Goal: Information Seeking & Learning: Learn about a topic

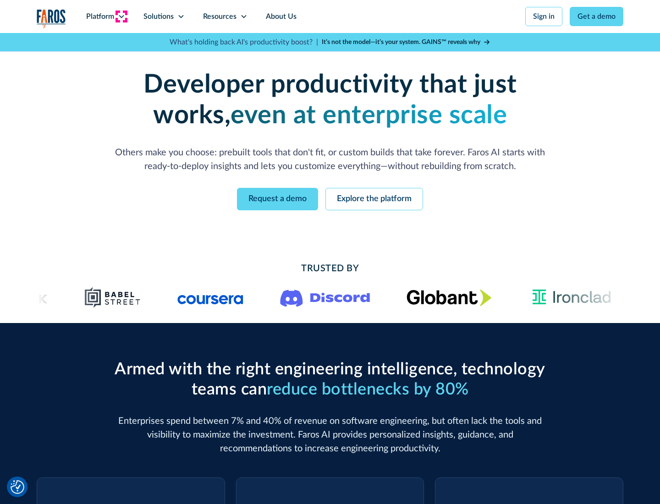
click at [121, 17] on icon at bounding box center [121, 16] width 7 height 7
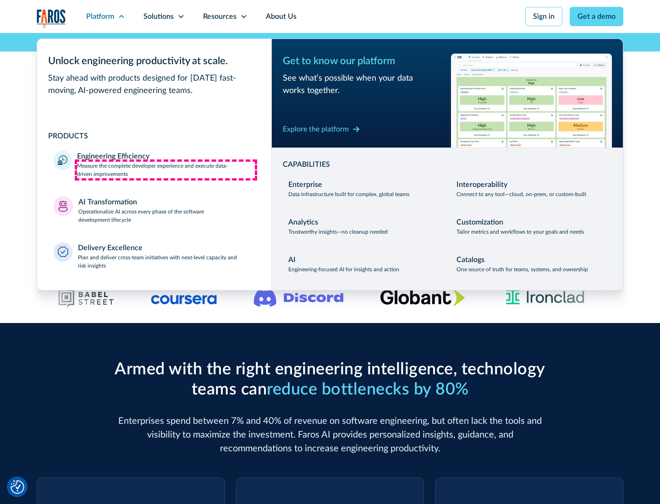
click at [166, 170] on p "Measure the complete developer experience and execute data-driven improvements" at bounding box center [166, 170] width 178 height 17
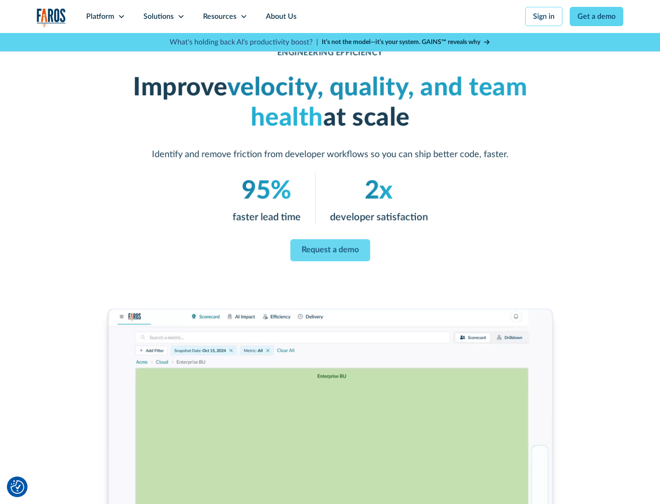
click at [330, 250] on link "Request a demo" at bounding box center [330, 250] width 80 height 22
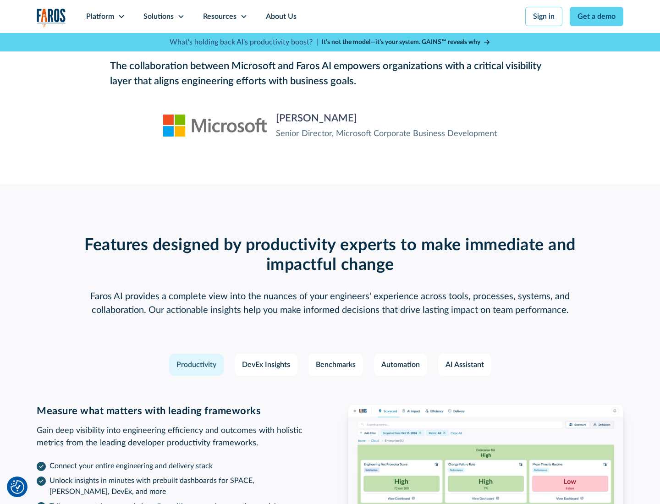
click at [121, 17] on icon at bounding box center [121, 16] width 7 height 7
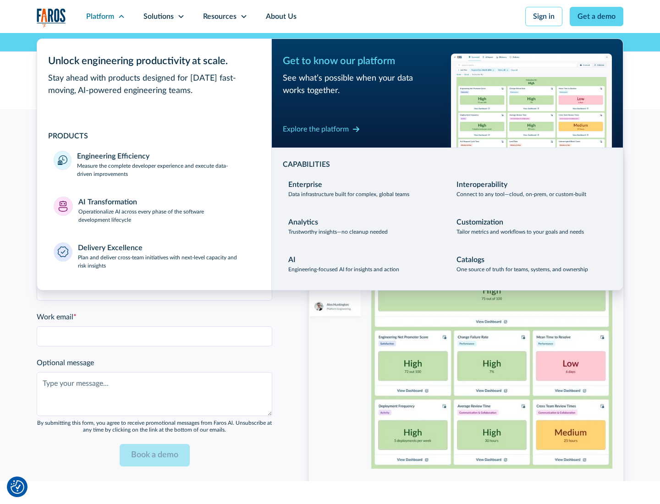
scroll to position [2011, 0]
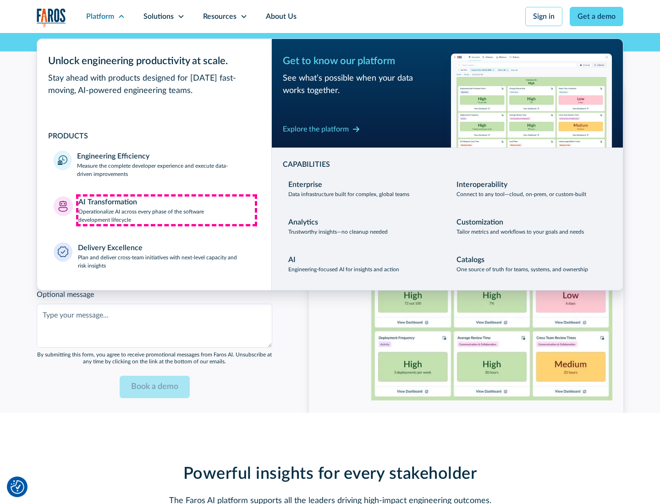
click at [166, 210] on p "Operationalize AI across every phase of the software development lifecycle" at bounding box center [166, 216] width 177 height 17
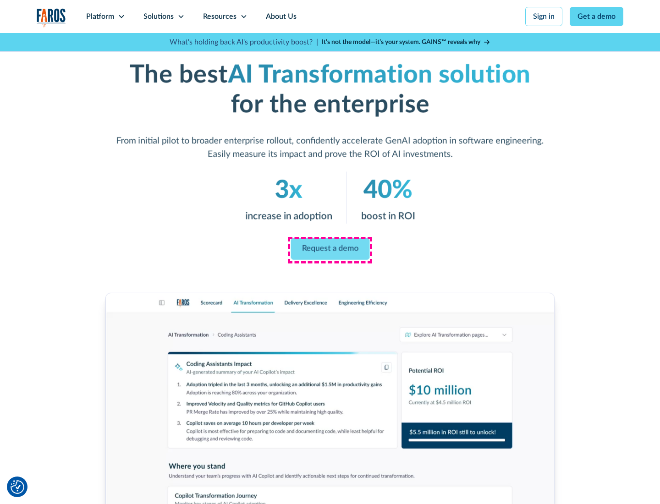
click at [330, 249] on link "Request a demo" at bounding box center [330, 249] width 79 height 22
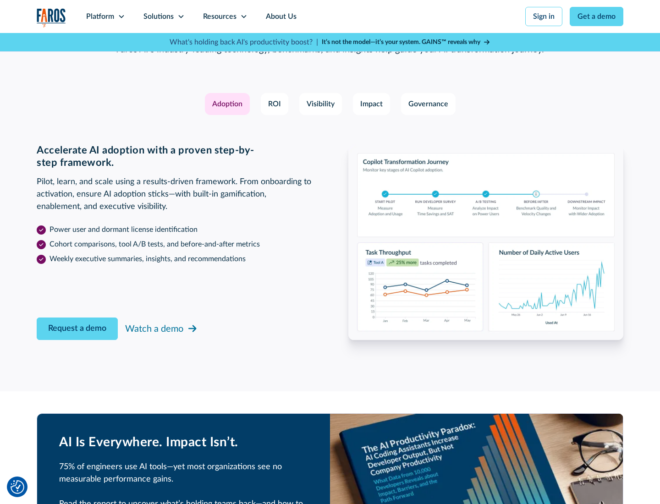
click at [105, 17] on div "Platform" at bounding box center [100, 16] width 28 height 11
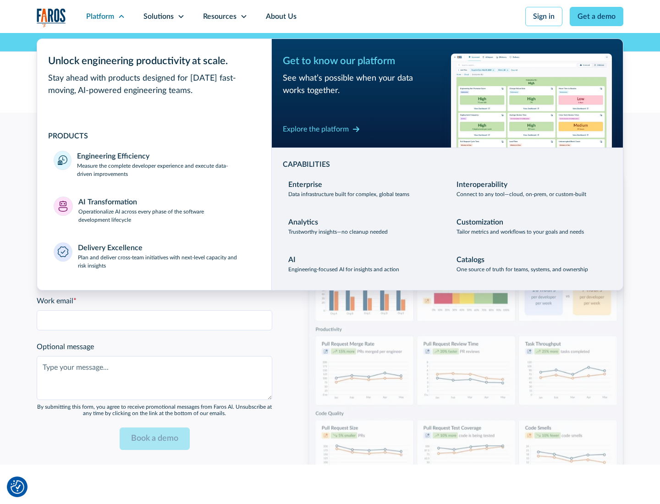
scroll to position [2232, 0]
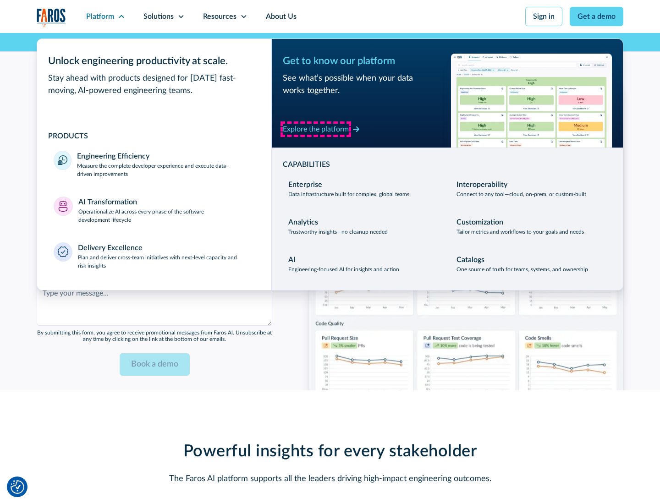
click at [316, 129] on div "Explore the platform" at bounding box center [316, 129] width 66 height 11
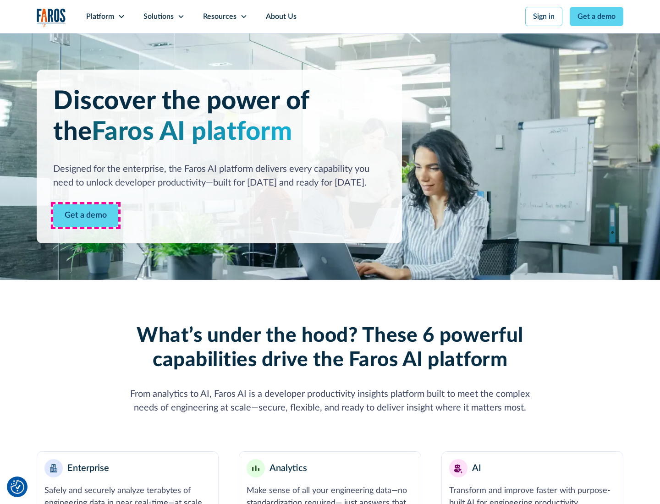
click at [86, 215] on link "Get a demo" at bounding box center [85, 215] width 65 height 22
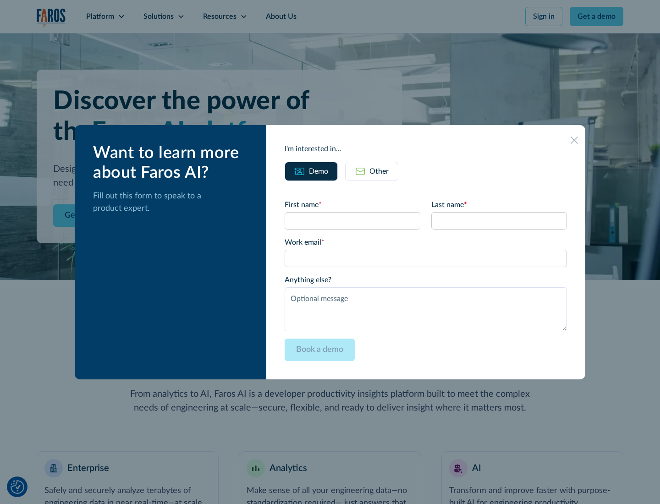
click at [379, 171] on div "Other" at bounding box center [378, 171] width 19 height 11
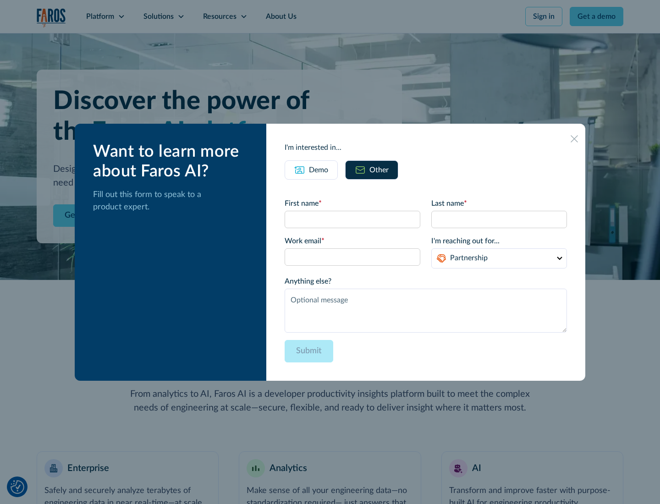
click at [319, 170] on div "Demo" at bounding box center [318, 170] width 19 height 11
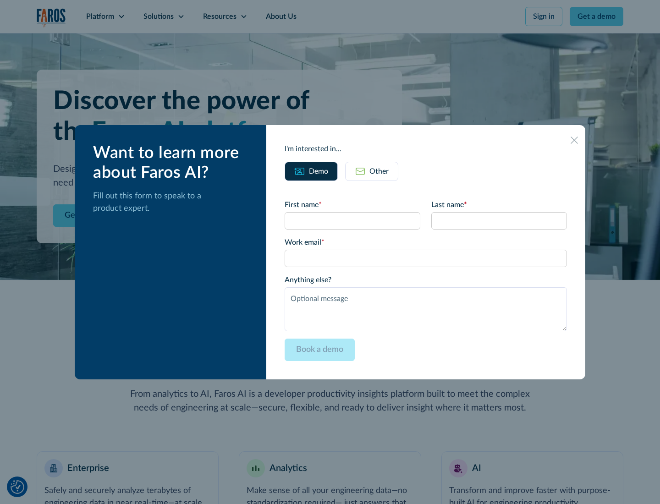
click at [574, 140] on icon at bounding box center [574, 140] width 7 height 7
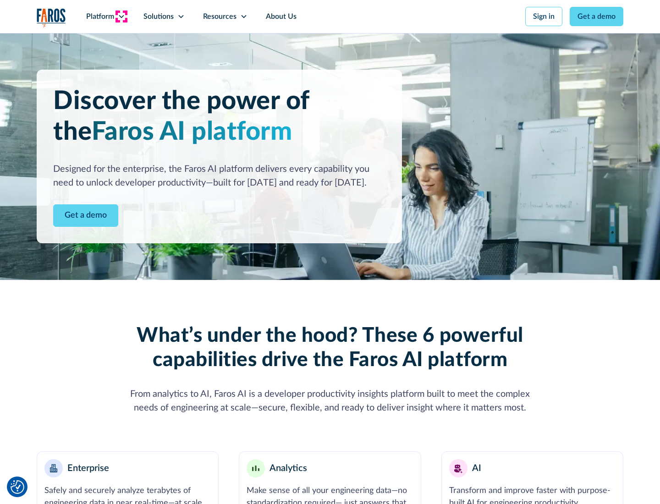
click at [121, 17] on icon at bounding box center [121, 16] width 7 height 7
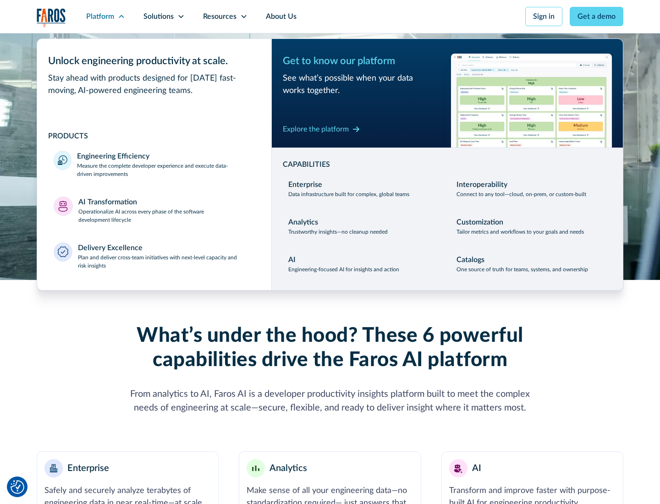
click at [166, 261] on p "Plan and deliver cross-team initiatives with next-level capacity and risk insig…" at bounding box center [166, 262] width 177 height 17
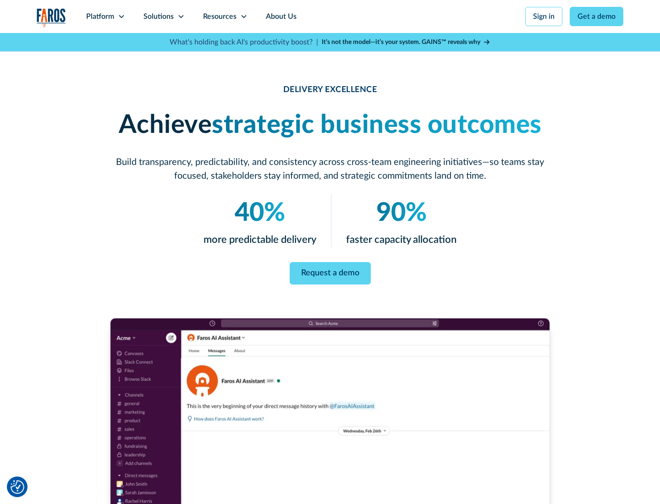
click at [181, 17] on icon at bounding box center [180, 16] width 7 height 7
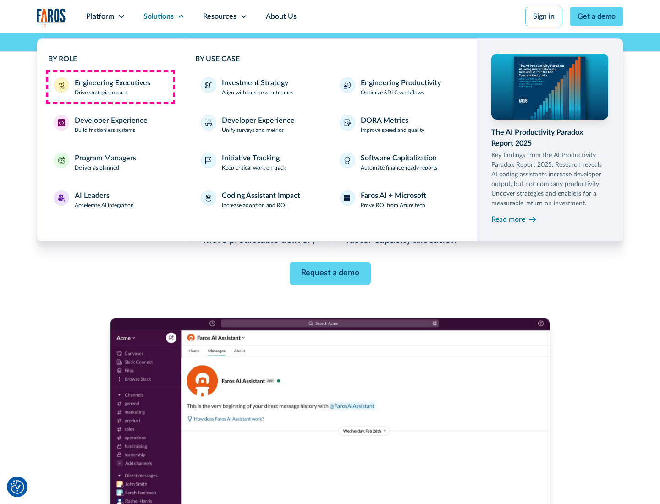
click at [110, 87] on div "Engineering Executives" at bounding box center [113, 82] width 76 height 11
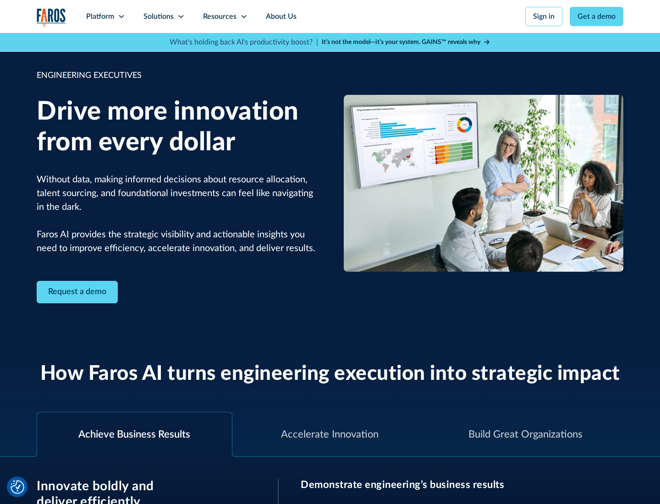
click at [181, 17] on icon at bounding box center [180, 16] width 7 height 7
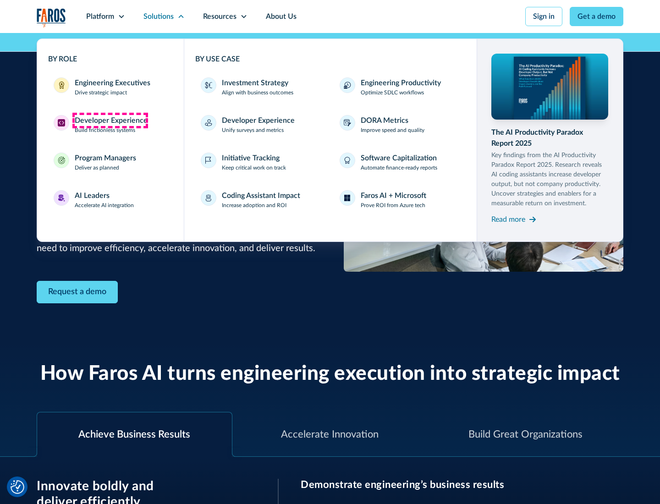
click at [110, 121] on div "Developer Experience" at bounding box center [111, 120] width 73 height 11
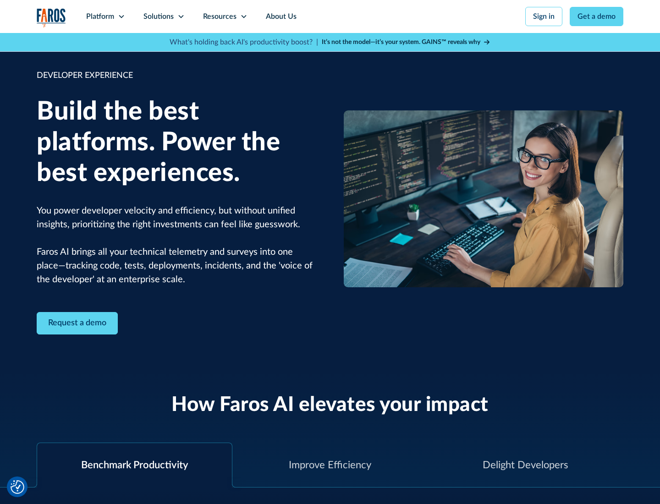
click at [164, 17] on div "Solutions" at bounding box center [158, 16] width 30 height 11
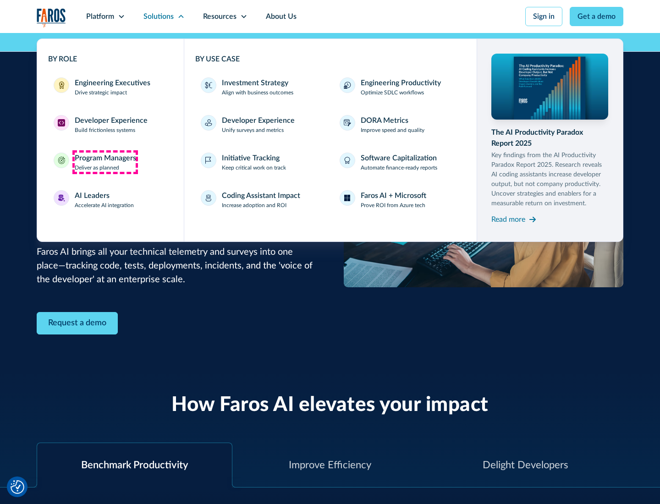
click at [105, 162] on div "Program Managers" at bounding box center [105, 158] width 61 height 11
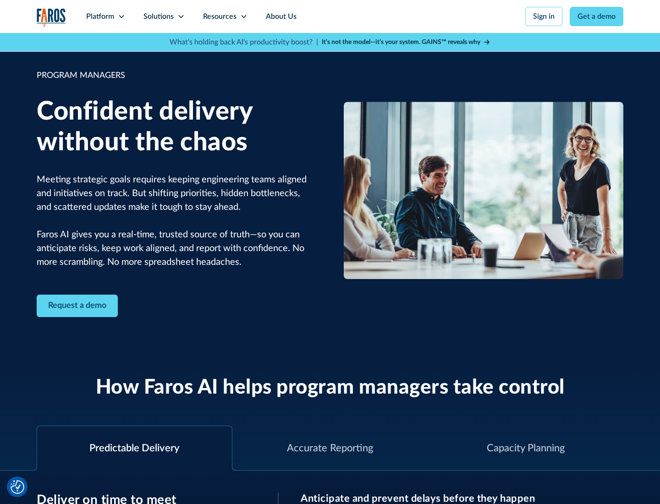
click at [181, 17] on icon at bounding box center [180, 16] width 7 height 7
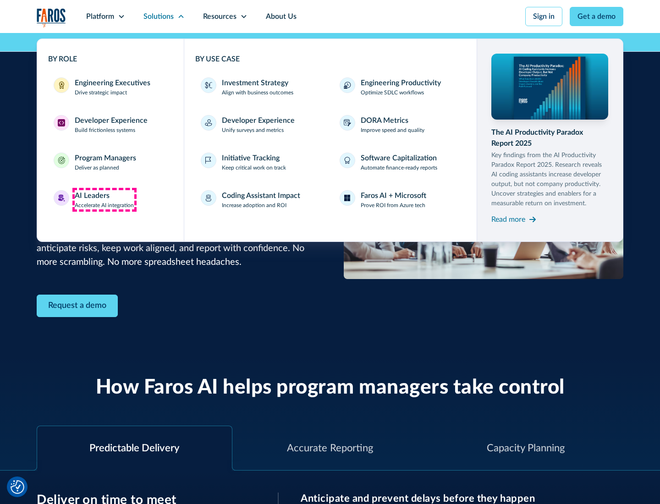
click at [105, 200] on div "AI Leaders" at bounding box center [92, 195] width 35 height 11
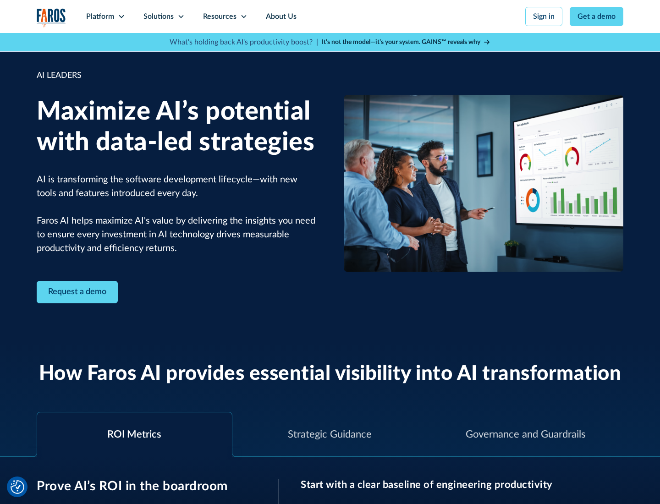
click at [181, 17] on icon at bounding box center [180, 16] width 7 height 7
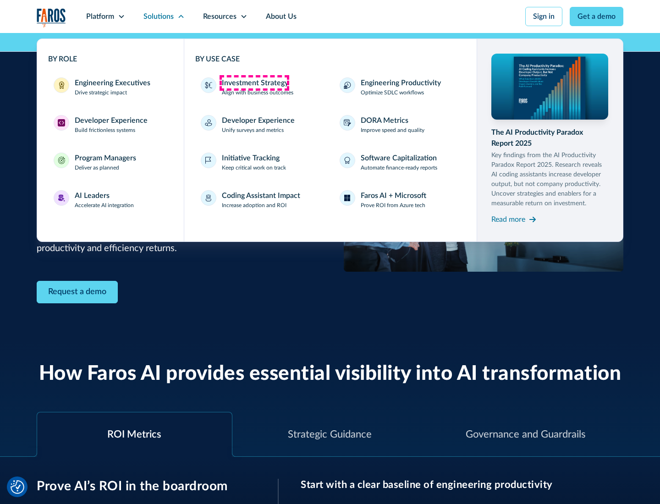
click at [254, 83] on div "Investment Strategy" at bounding box center [255, 82] width 66 height 11
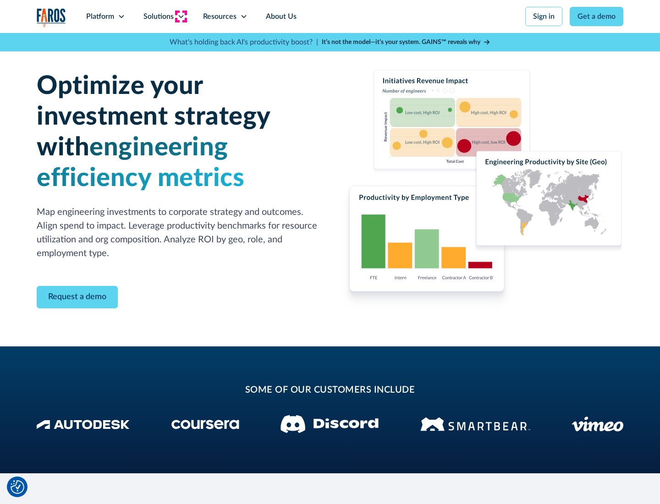
click at [181, 17] on icon at bounding box center [180, 16] width 7 height 7
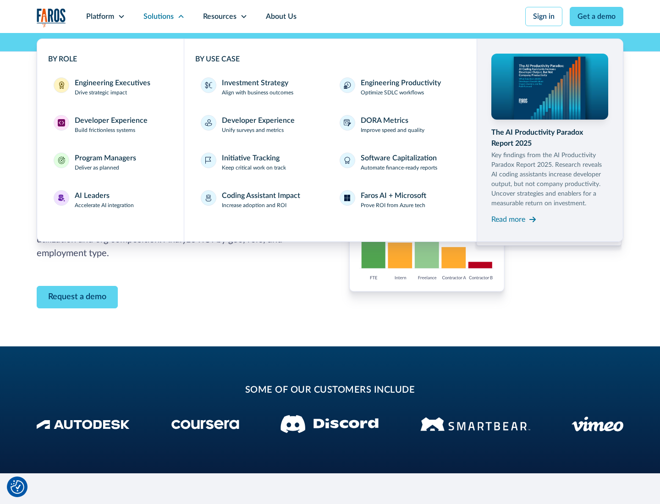
click at [393, 205] on p "Prove ROI from Azure tech" at bounding box center [393, 205] width 65 height 8
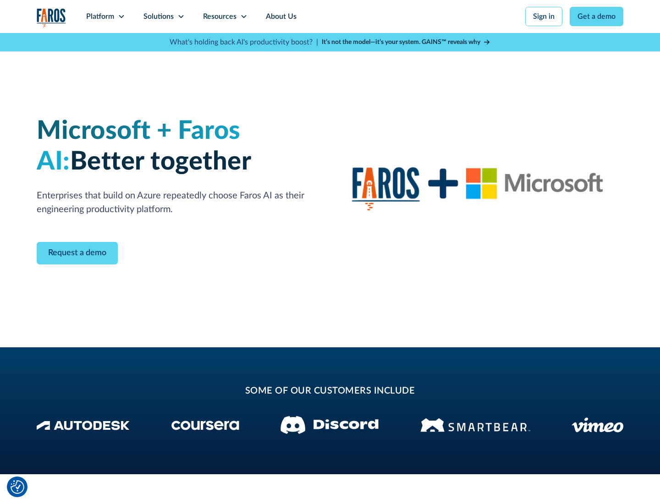
click at [181, 17] on icon at bounding box center [180, 16] width 7 height 7
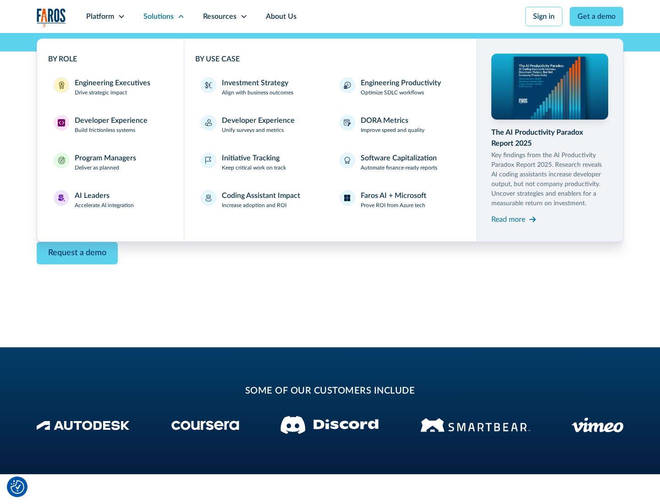
click at [508, 219] on div "Read more" at bounding box center [508, 219] width 34 height 11
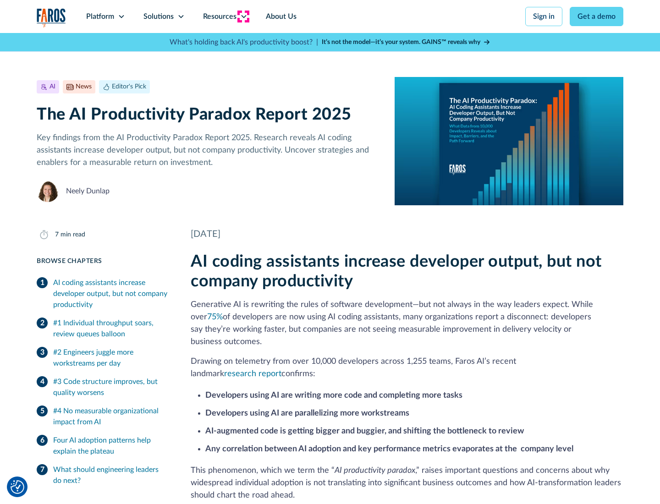
click at [243, 17] on icon at bounding box center [243, 16] width 7 height 7
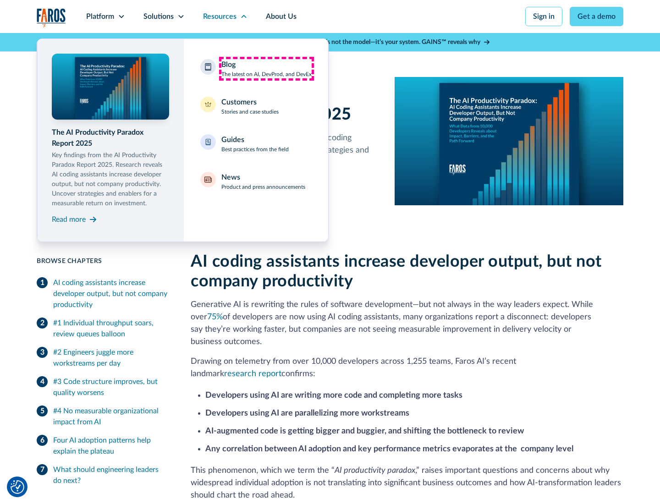
click at [266, 69] on div "Blog The latest on AI, DevProd, and DevEx" at bounding box center [266, 68] width 90 height 19
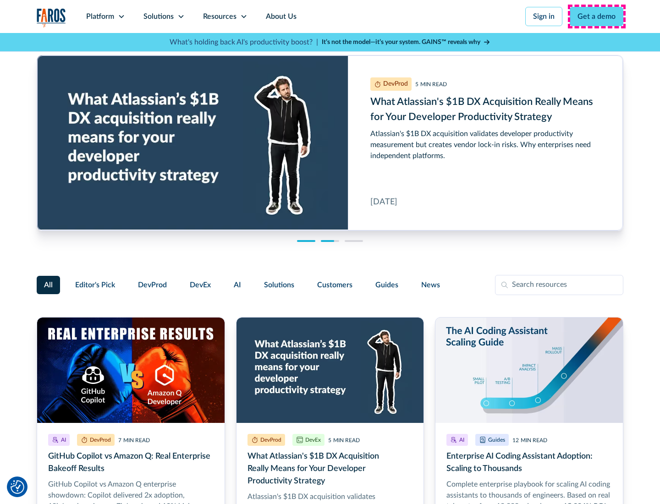
click at [597, 17] on link "Get a demo" at bounding box center [597, 16] width 54 height 19
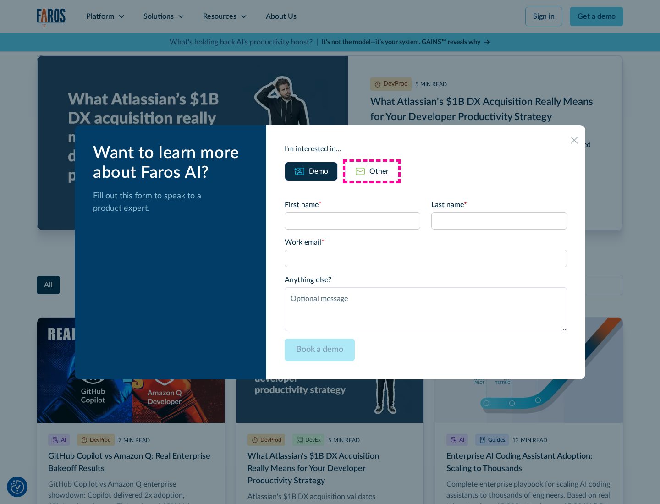
click at [372, 171] on div "Other" at bounding box center [378, 171] width 19 height 11
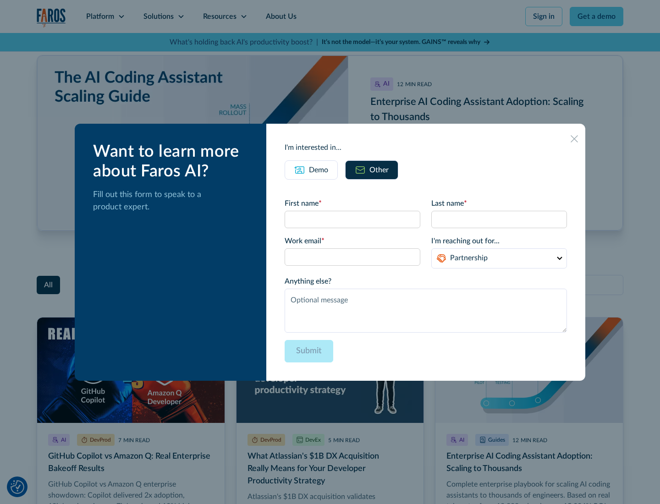
click at [574, 138] on icon at bounding box center [574, 138] width 7 height 7
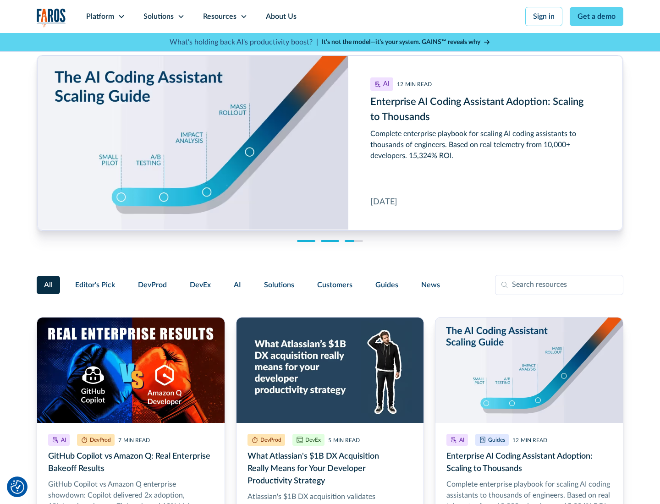
click at [280, 17] on link "About Us" at bounding box center [281, 16] width 49 height 33
